Goal: Contribute content: Add original content to the website for others to see

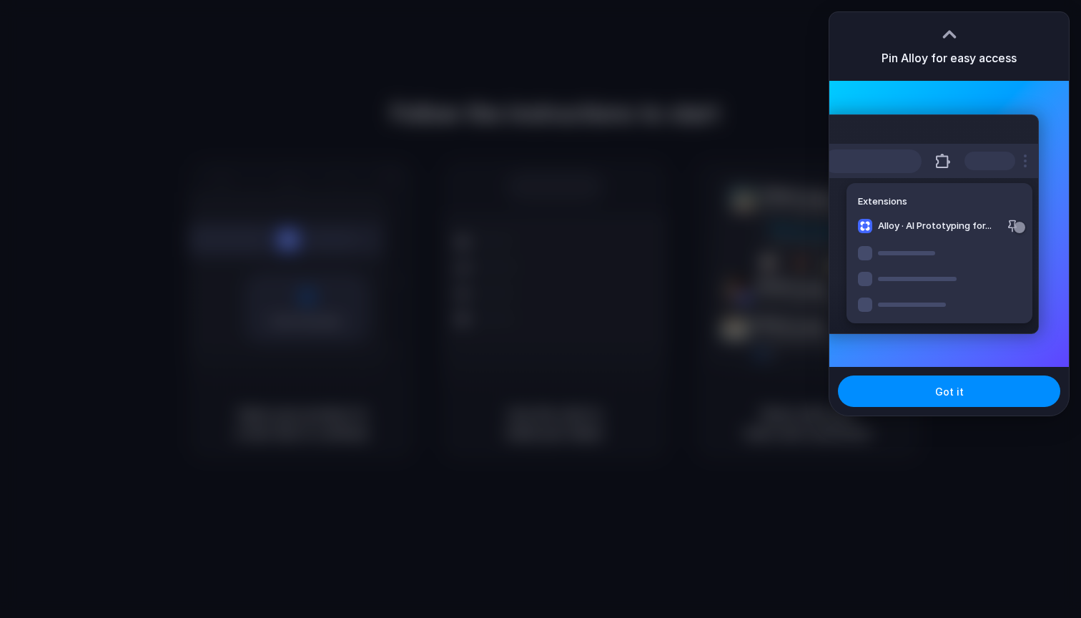
click at [979, 187] on div "Extensions Alloy · AI Prototyping for..." at bounding box center [931, 223] width 216 height 219
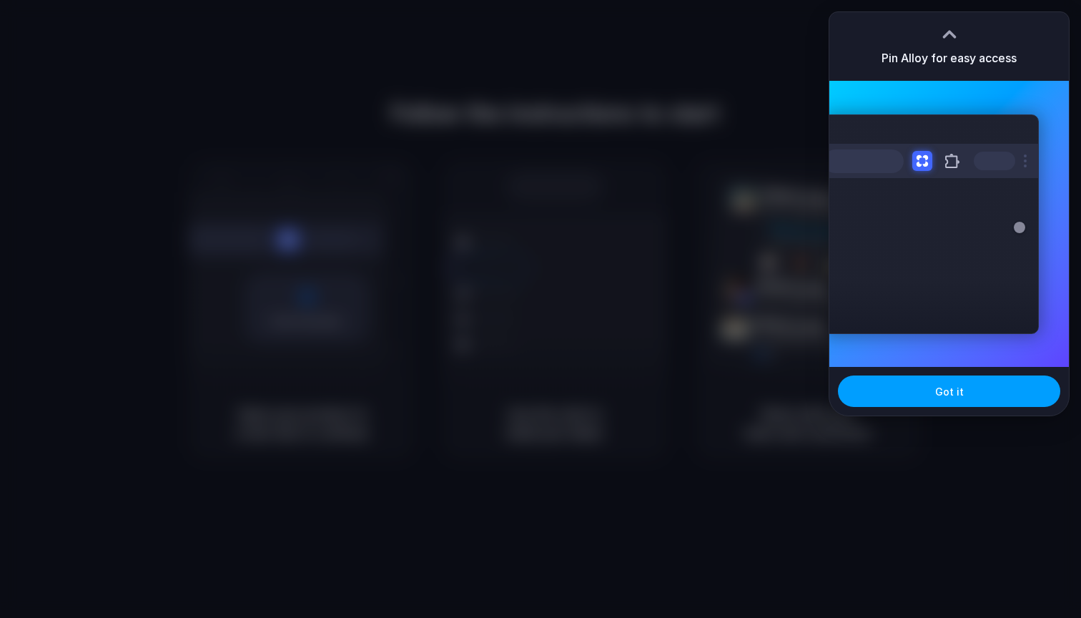
click at [959, 381] on button "Got it" at bounding box center [949, 390] width 222 height 31
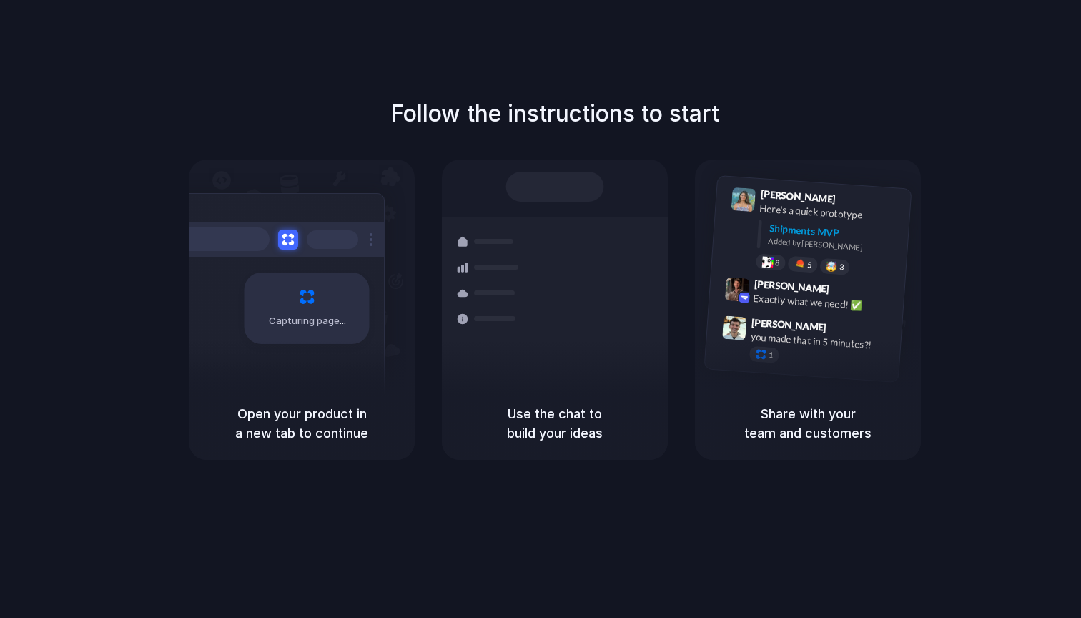
click at [581, 190] on div at bounding box center [555, 187] width 98 height 30
click at [264, 380] on div "Capturing page" at bounding box center [277, 302] width 216 height 219
click at [294, 297] on div "Capturing page" at bounding box center [306, 307] width 125 height 71
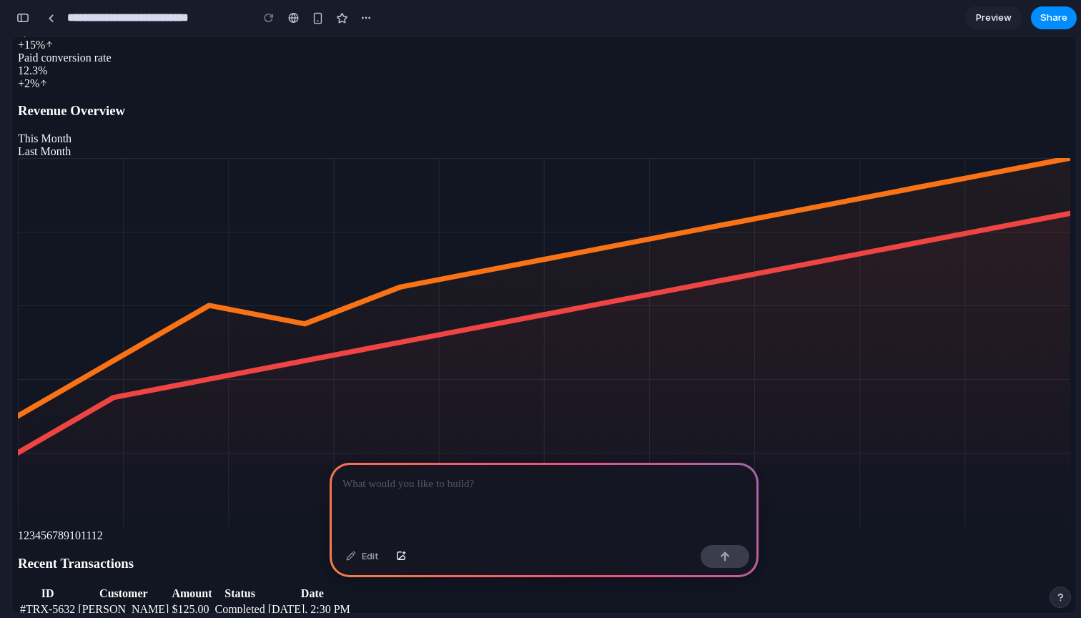
scroll to position [1801, 0]
click at [725, 559] on div "button" at bounding box center [725, 556] width 10 height 10
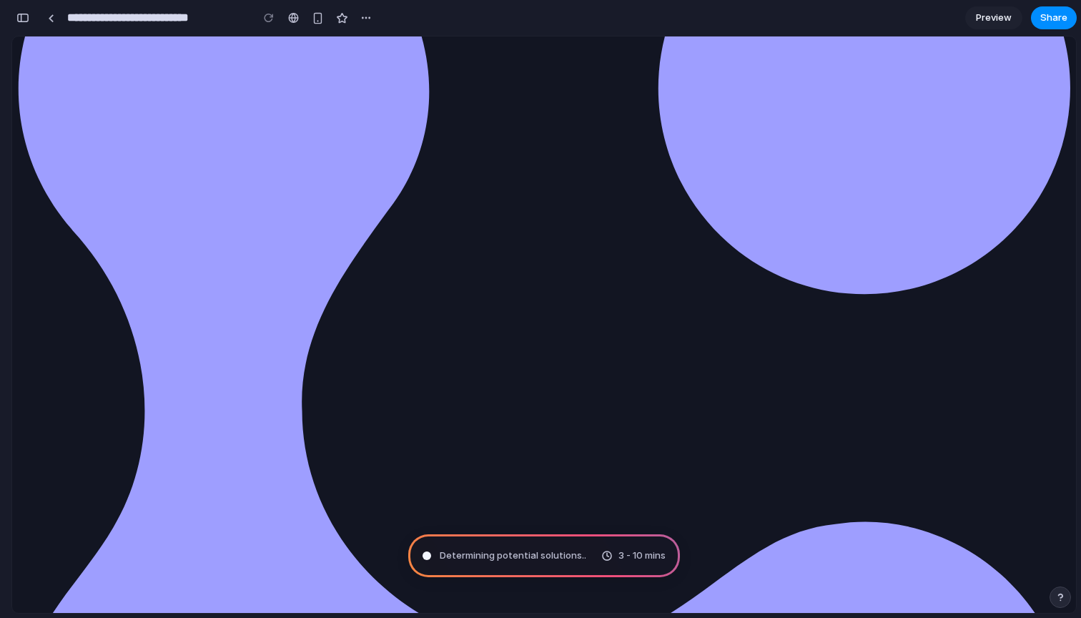
scroll to position [162, 0]
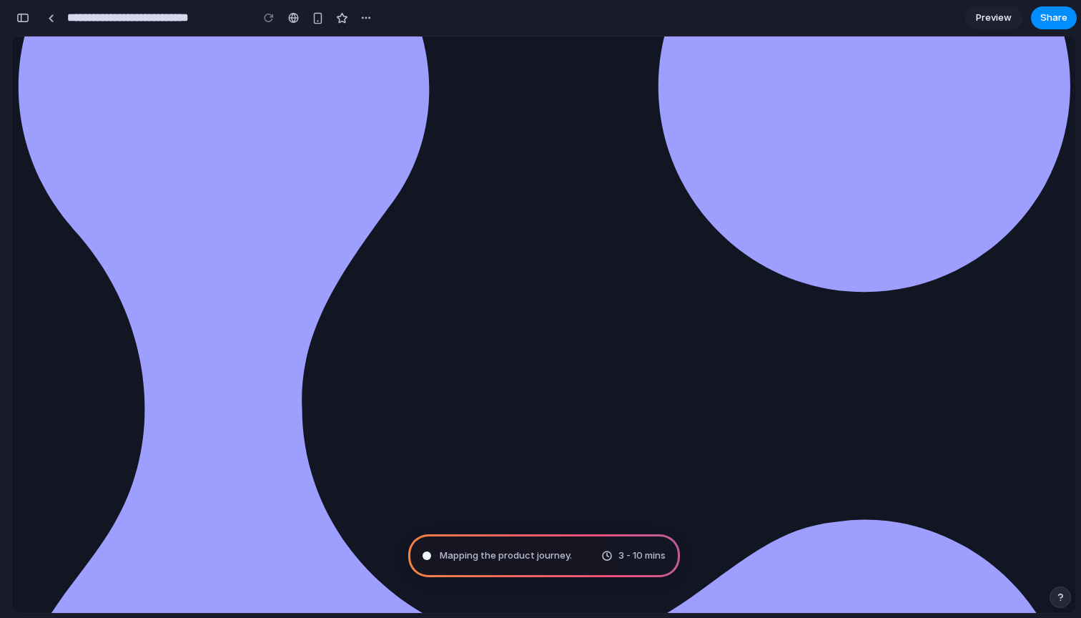
type input "**********"
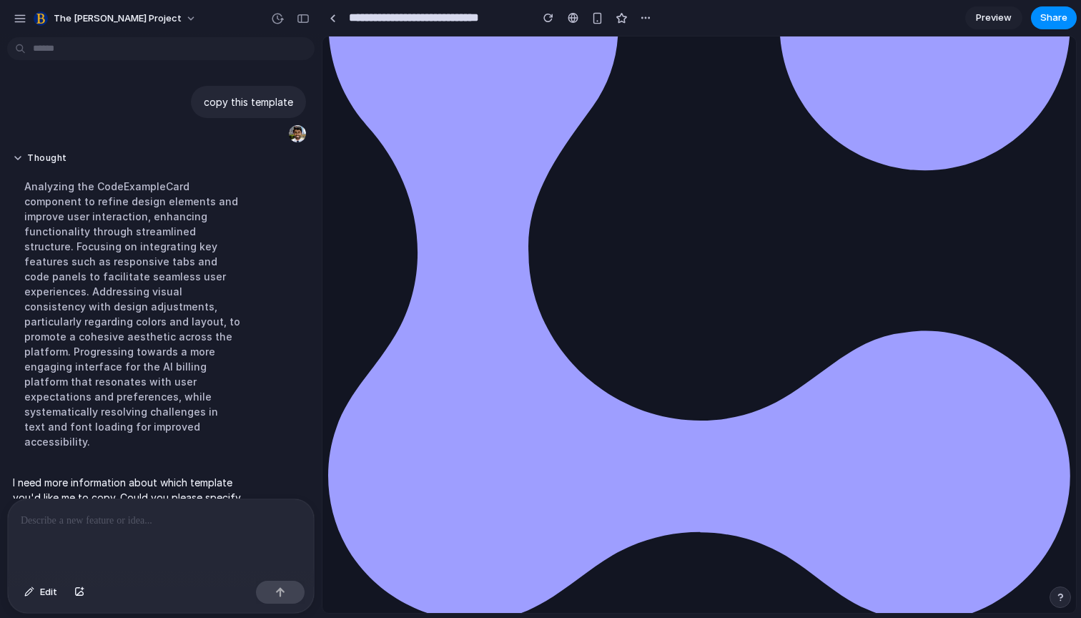
scroll to position [66, 0]
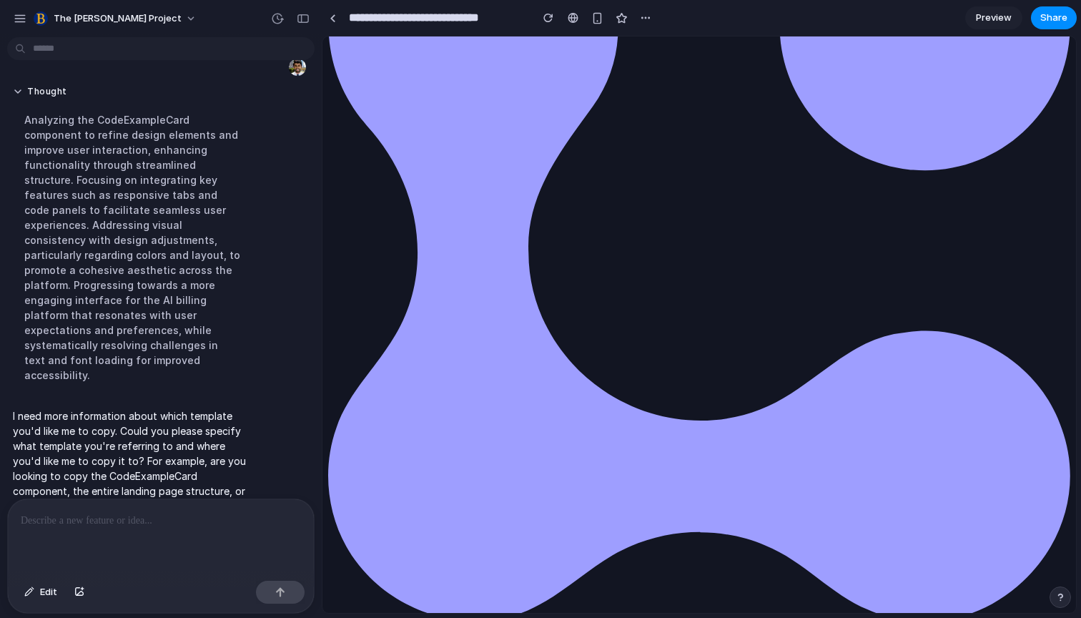
click at [215, 525] on p at bounding box center [161, 520] width 280 height 17
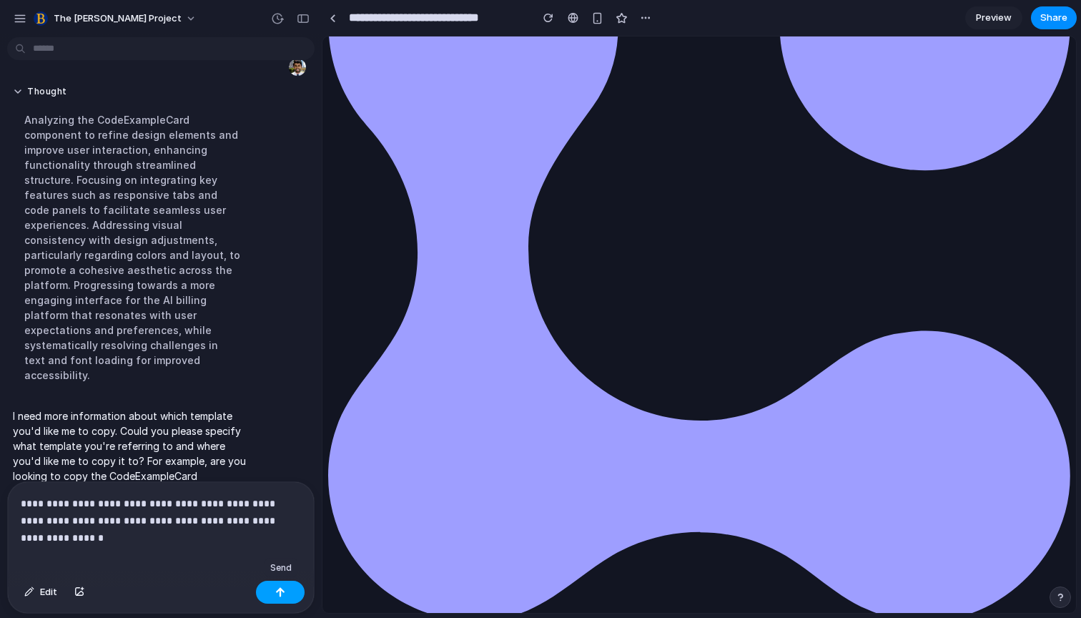
click at [279, 596] on button "button" at bounding box center [280, 591] width 49 height 23
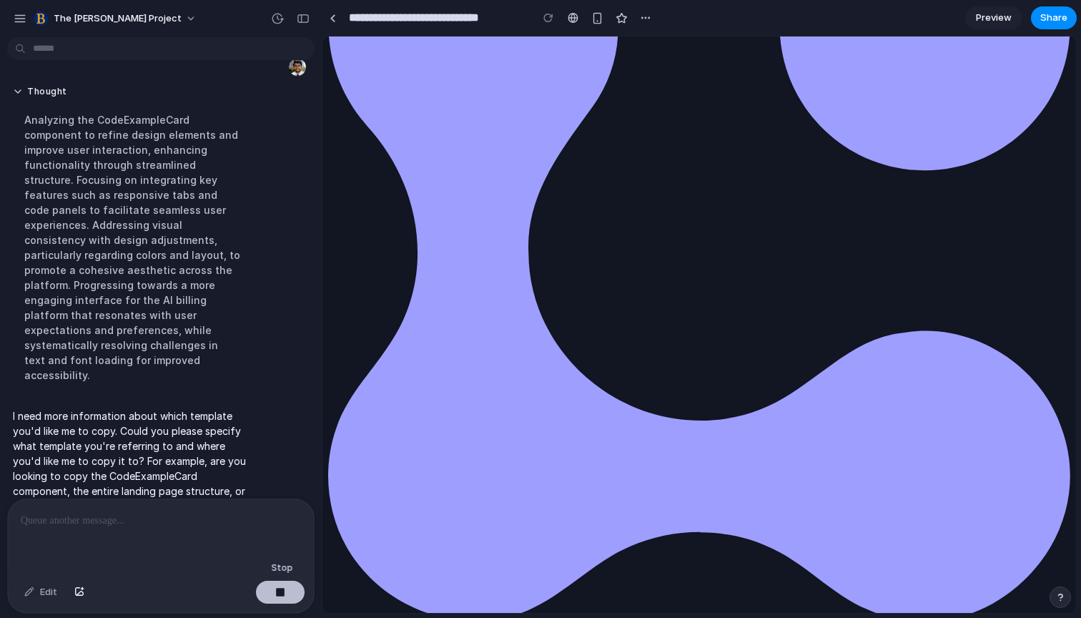
scroll to position [183, 0]
